Goal: Task Accomplishment & Management: Use online tool/utility

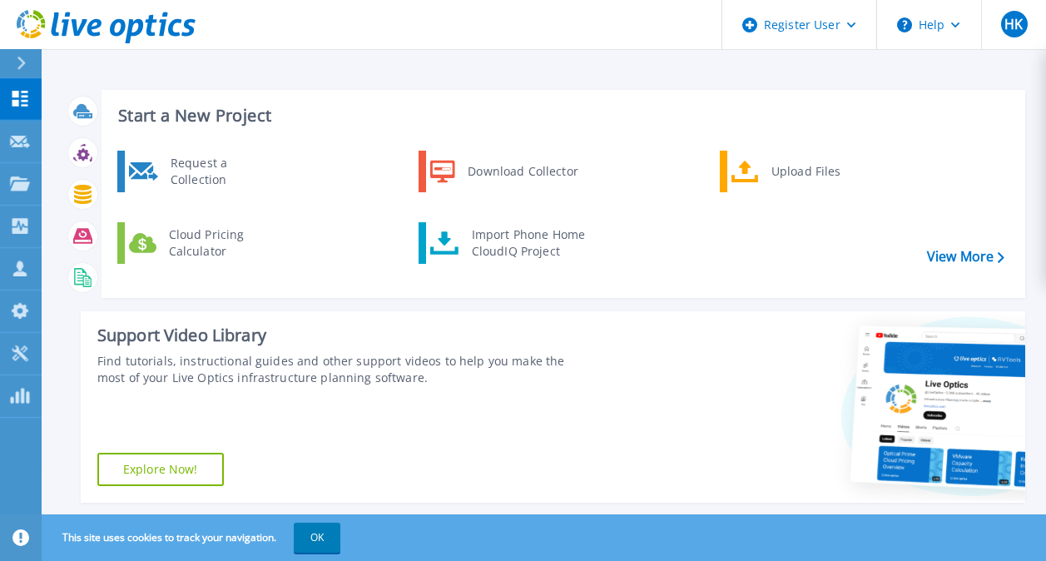
scroll to position [480, 0]
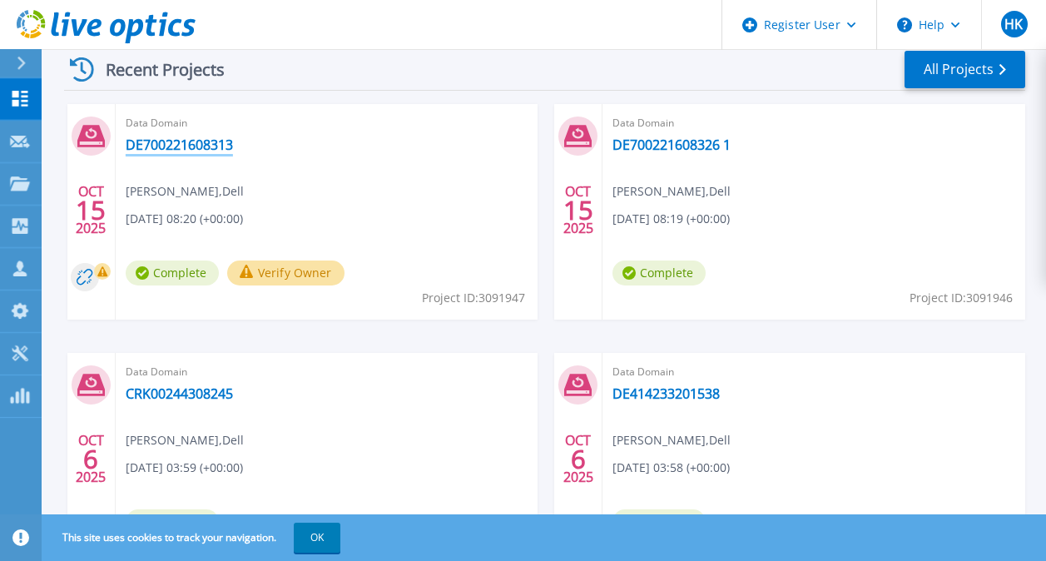
click at [207, 150] on link "DE700221608313" at bounding box center [179, 144] width 107 height 17
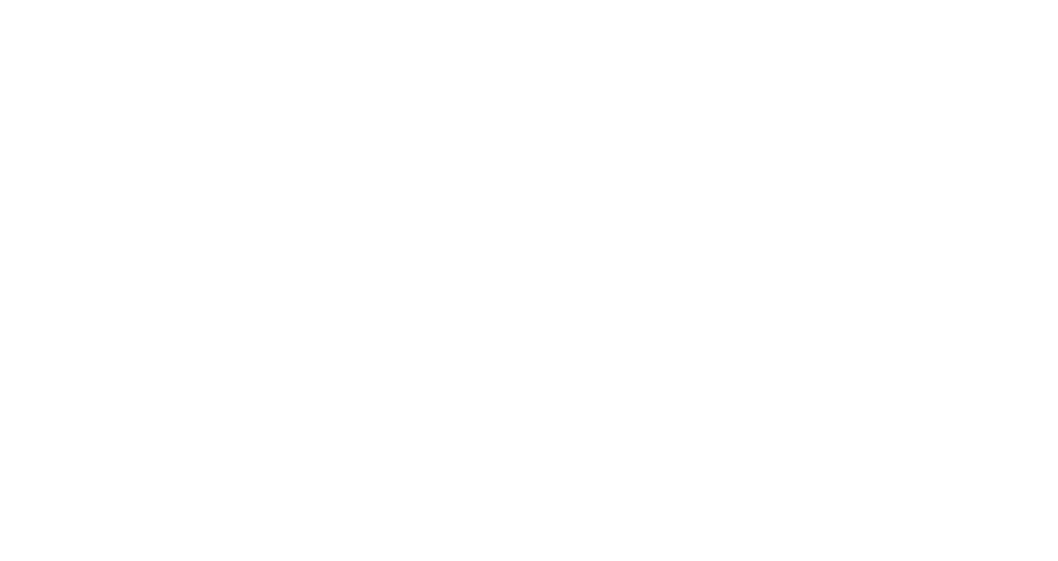
scroll to position [0, 0]
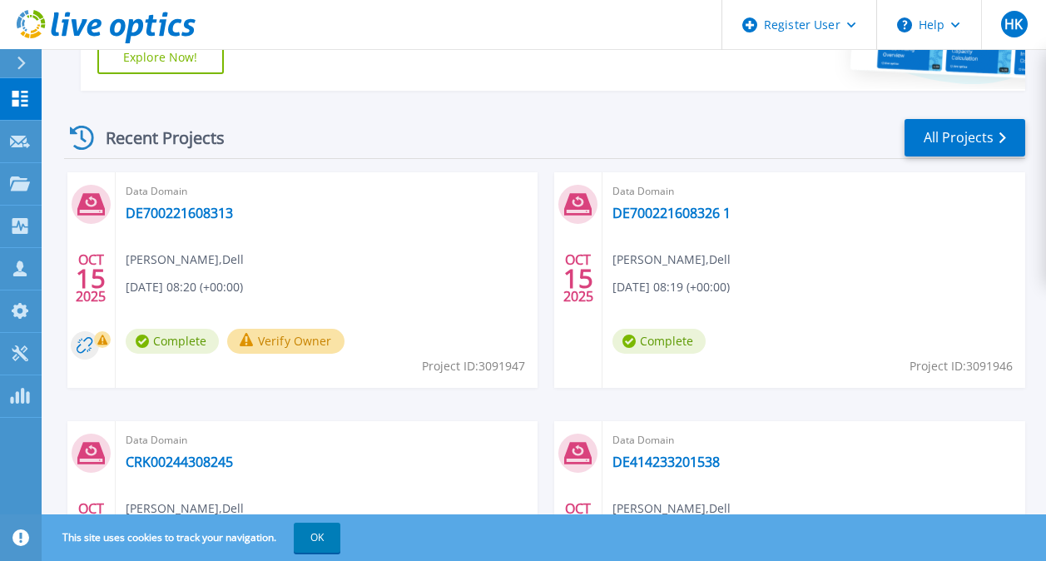
scroll to position [407, 0]
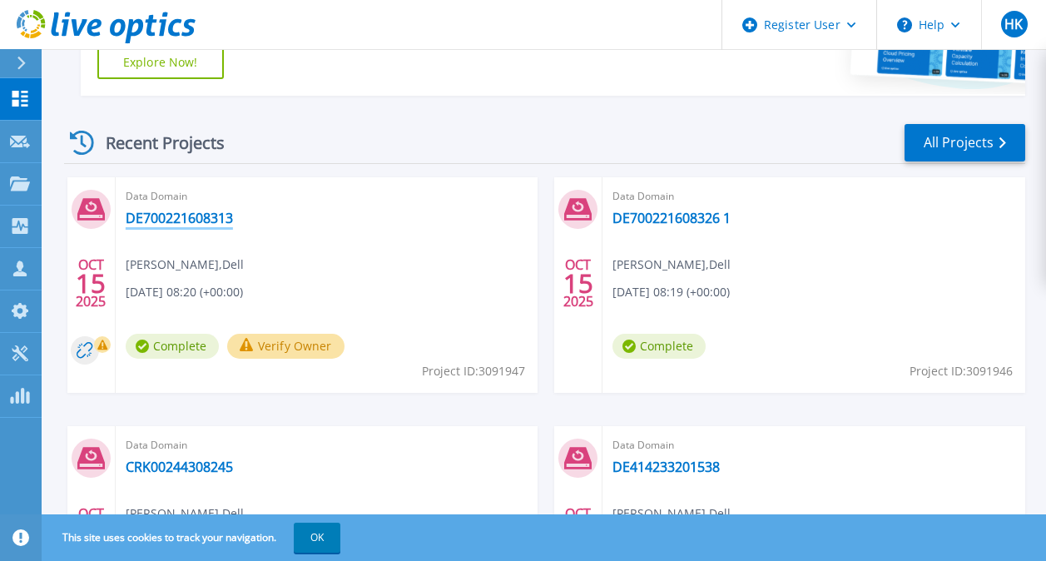
click at [176, 217] on link "DE700221608313" at bounding box center [179, 218] width 107 height 17
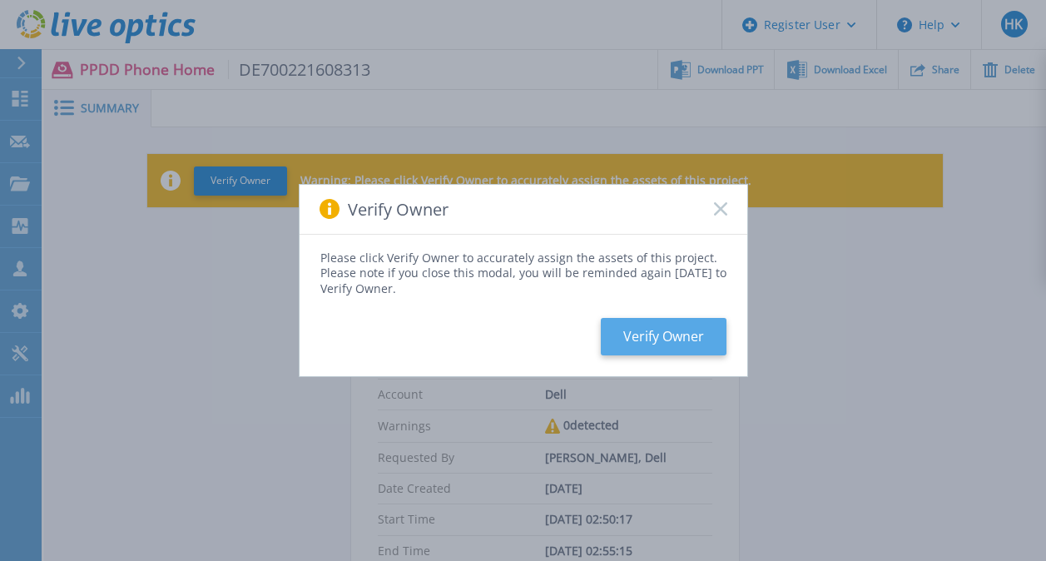
click at [620, 350] on button "Verify Owner" at bounding box center [664, 336] width 126 height 37
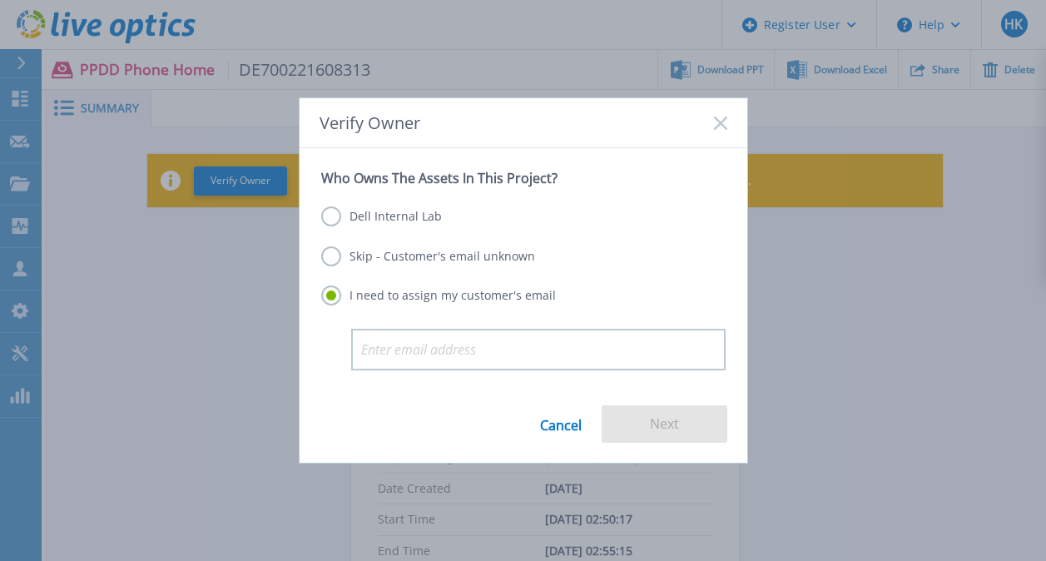
click at [390, 223] on label "Dell Internal Lab" at bounding box center [381, 216] width 121 height 20
click at [0, 0] on input "Dell Internal Lab" at bounding box center [0, 0] width 0 height 0
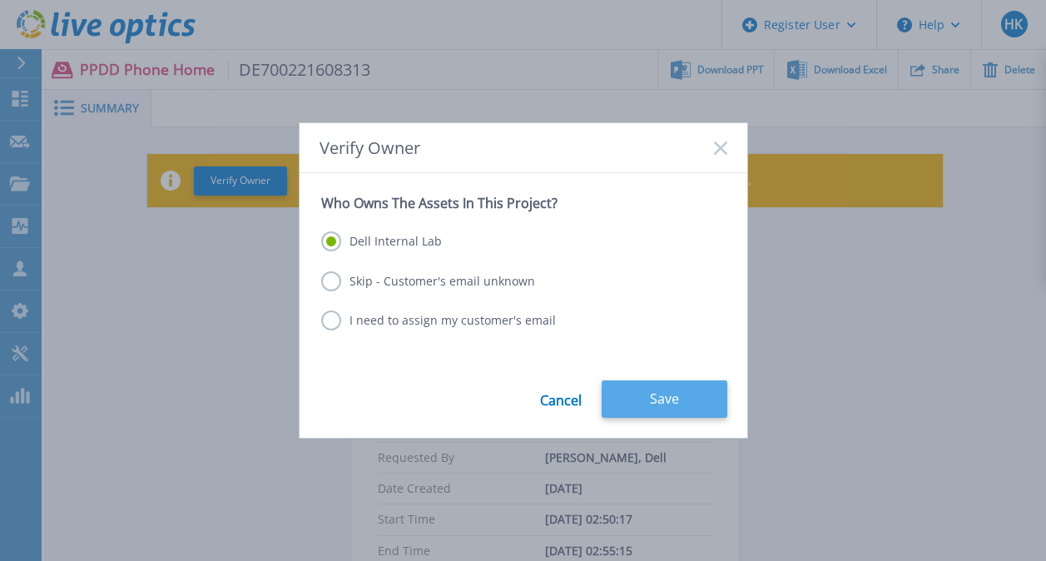
click at [653, 404] on button "Save" at bounding box center [665, 398] width 126 height 37
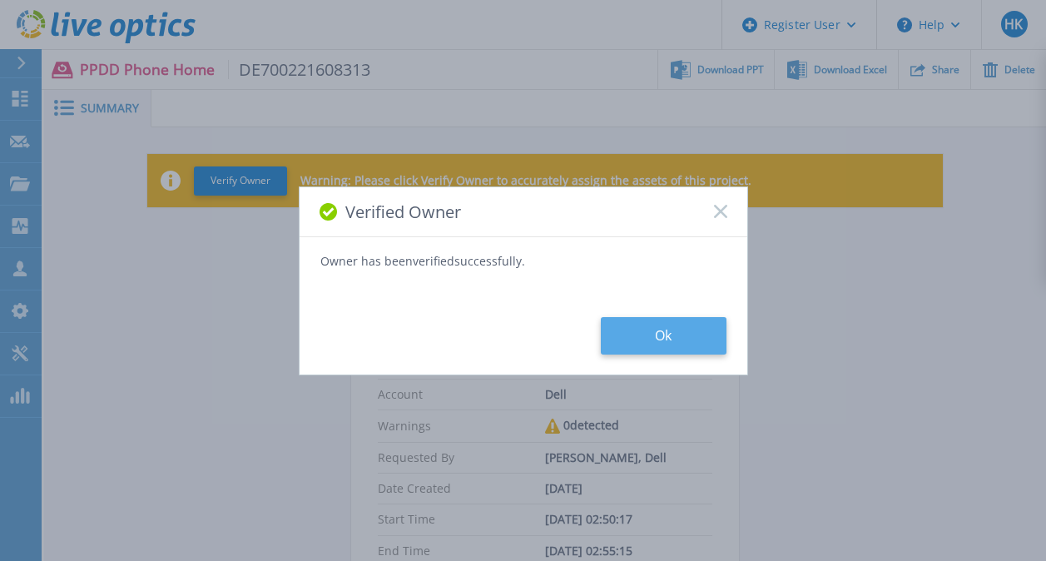
click at [648, 342] on button "Ok" at bounding box center [664, 335] width 126 height 37
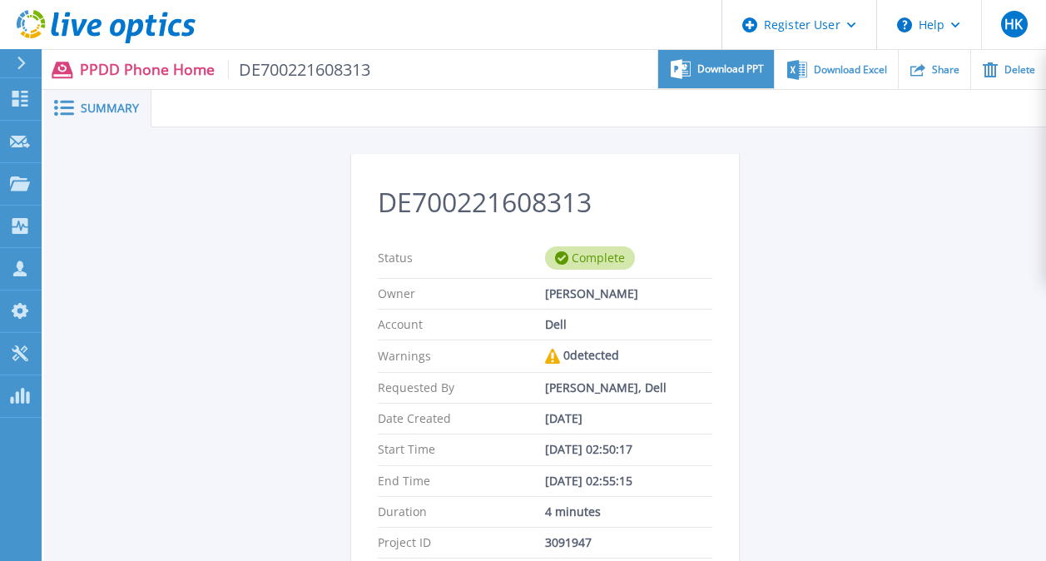
click at [691, 67] on div "Download PPT" at bounding box center [716, 69] width 116 height 39
click at [582, 92] on div at bounding box center [598, 108] width 894 height 37
click at [592, 64] on ul "Download PPT Download Excel Share Delete" at bounding box center [708, 69] width 676 height 39
click at [1007, 146] on div "DE700221608313 Status Complete Owner [PERSON_NAME] K Account Dell Warnings 0 de…" at bounding box center [545, 467] width 1002 height 681
